Goal: Navigation & Orientation: Find specific page/section

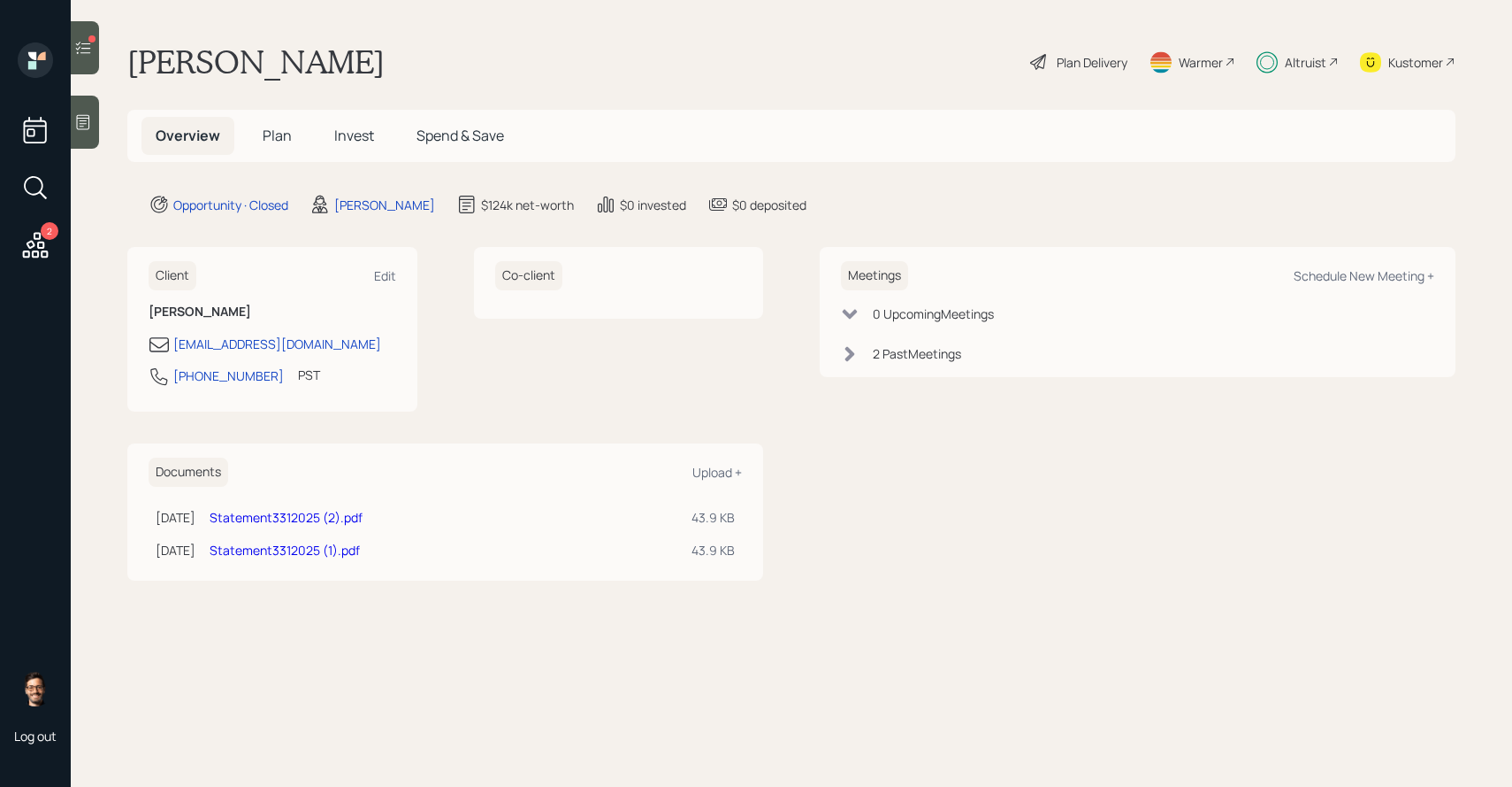
click at [336, 137] on span "Invest" at bounding box center [354, 136] width 40 height 20
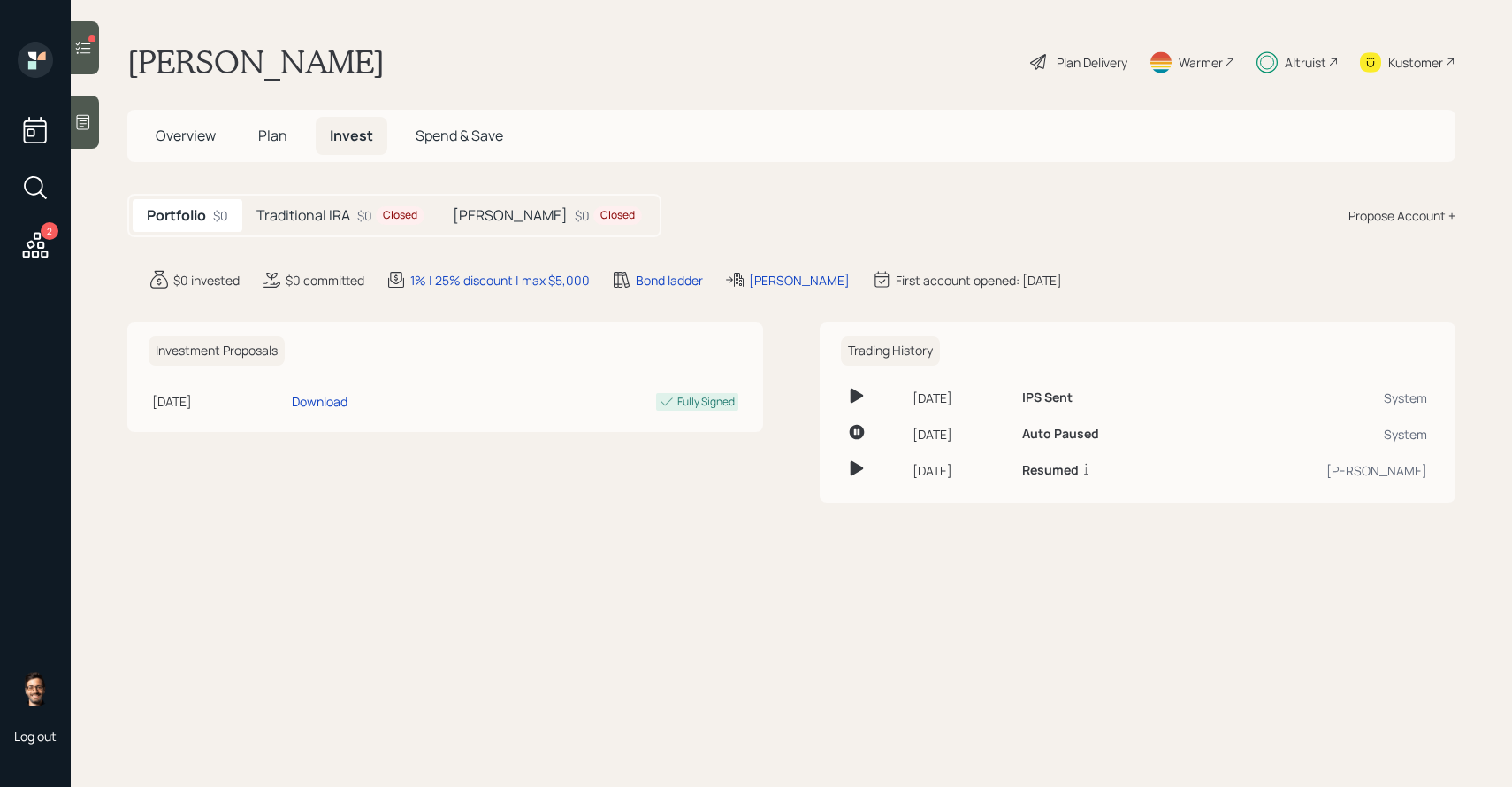
click at [346, 212] on h5 "Traditional IRA" at bounding box center [303, 215] width 94 height 17
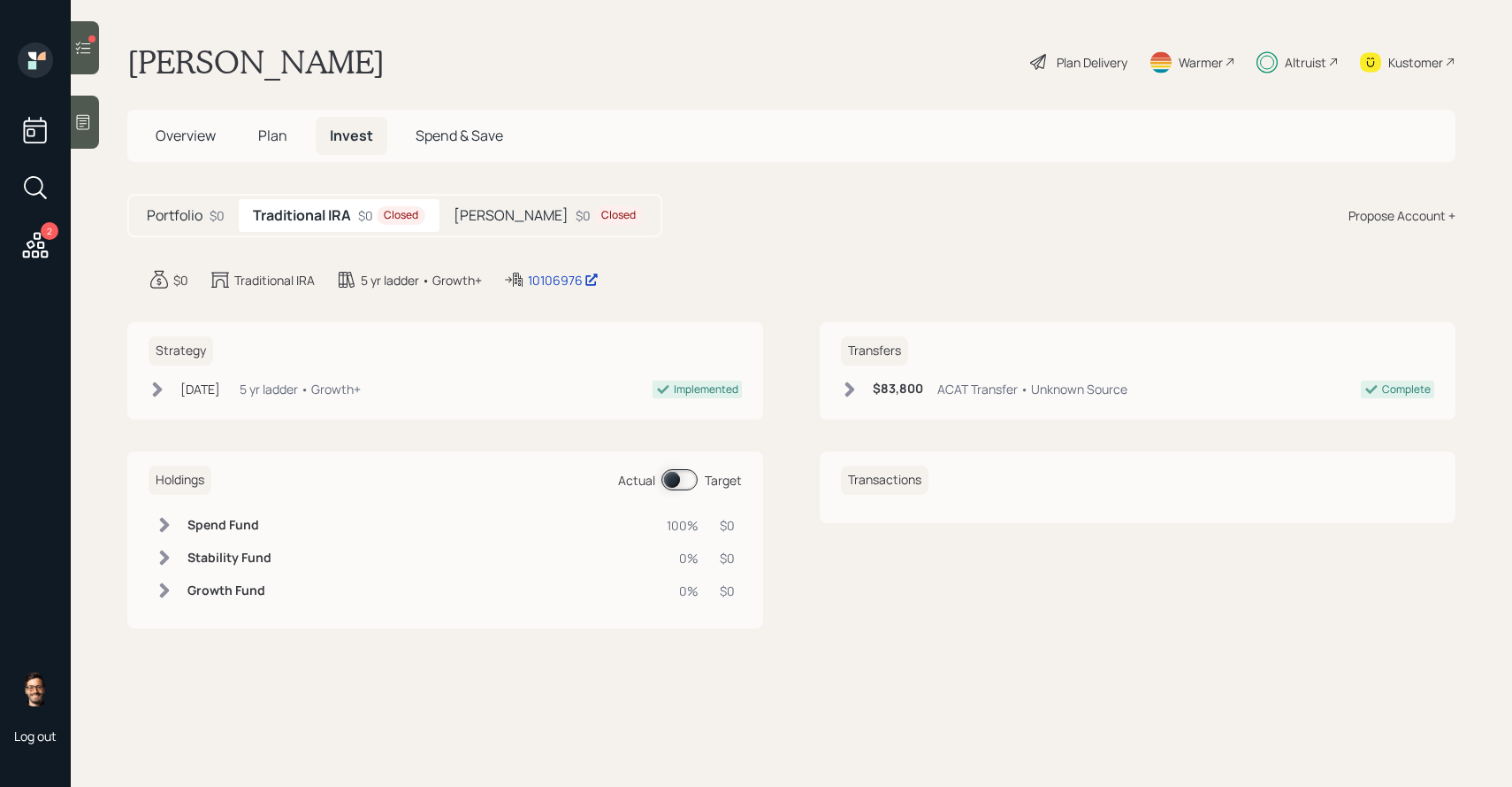
click at [510, 201] on div "[PERSON_NAME] $0 Closed" at bounding box center [548, 215] width 218 height 33
click at [400, 199] on div "Traditional IRA $0 Closed" at bounding box center [336, 215] width 196 height 33
